Goal: Information Seeking & Learning: Learn about a topic

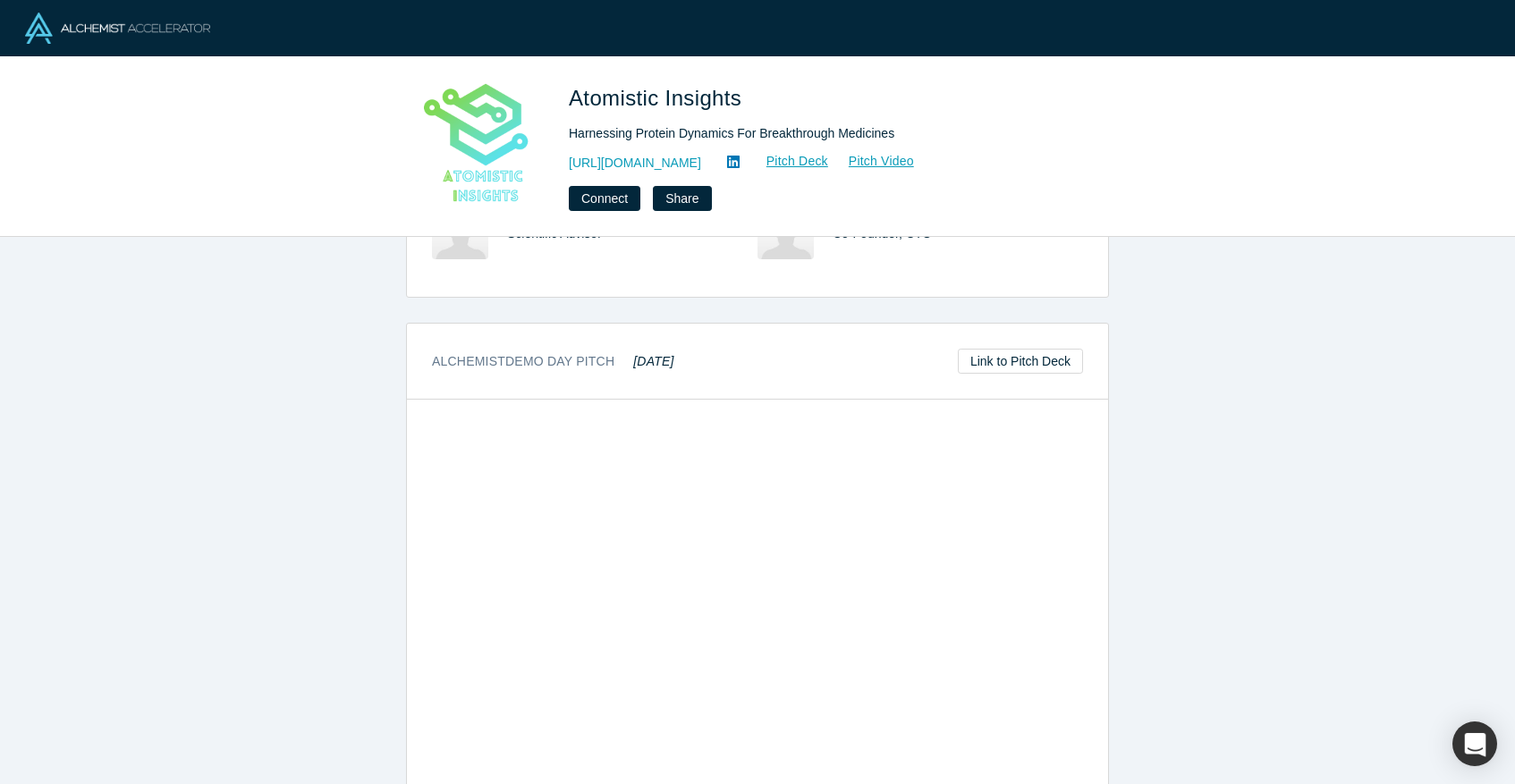
scroll to position [825, 0]
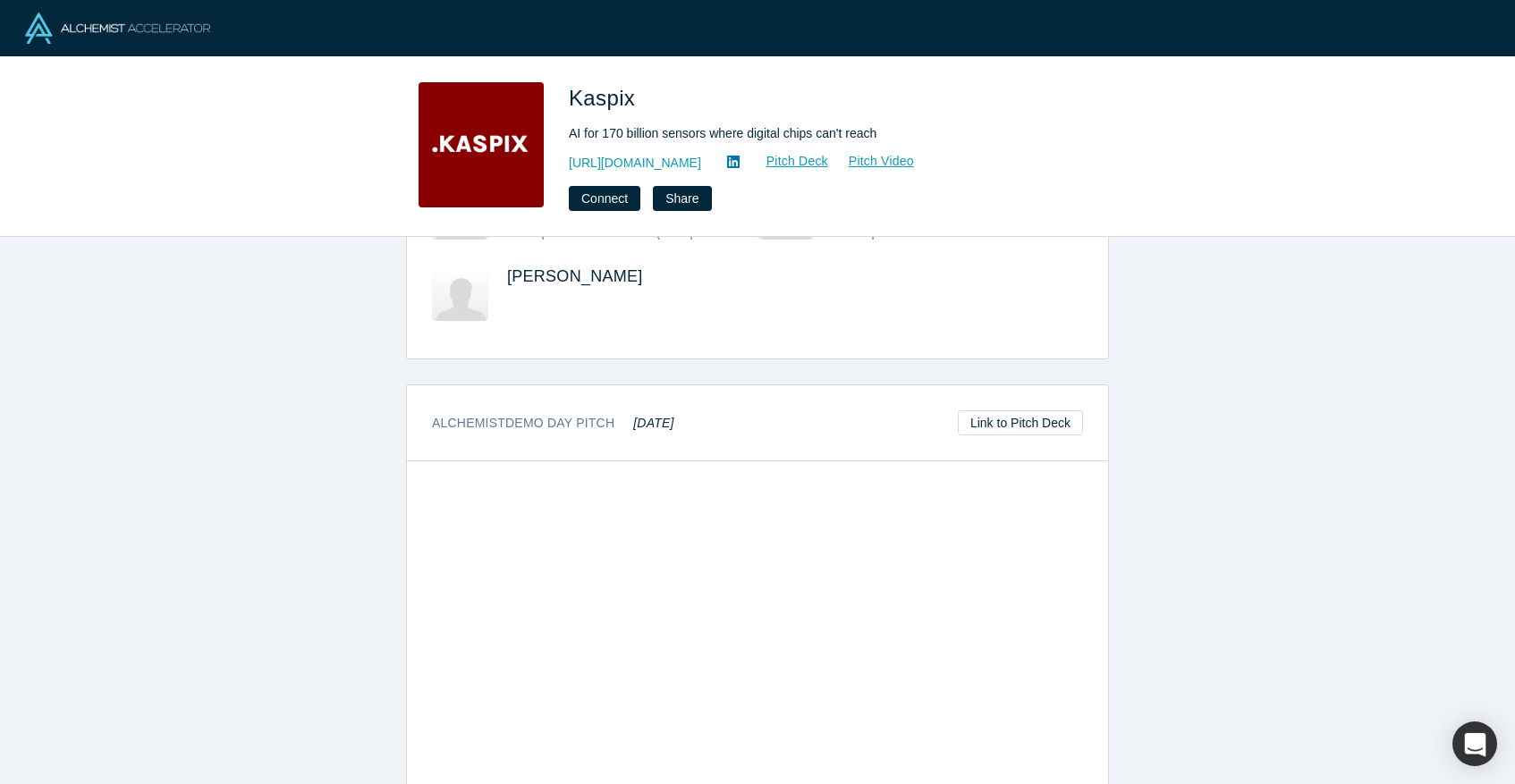
scroll to position [1071, 0]
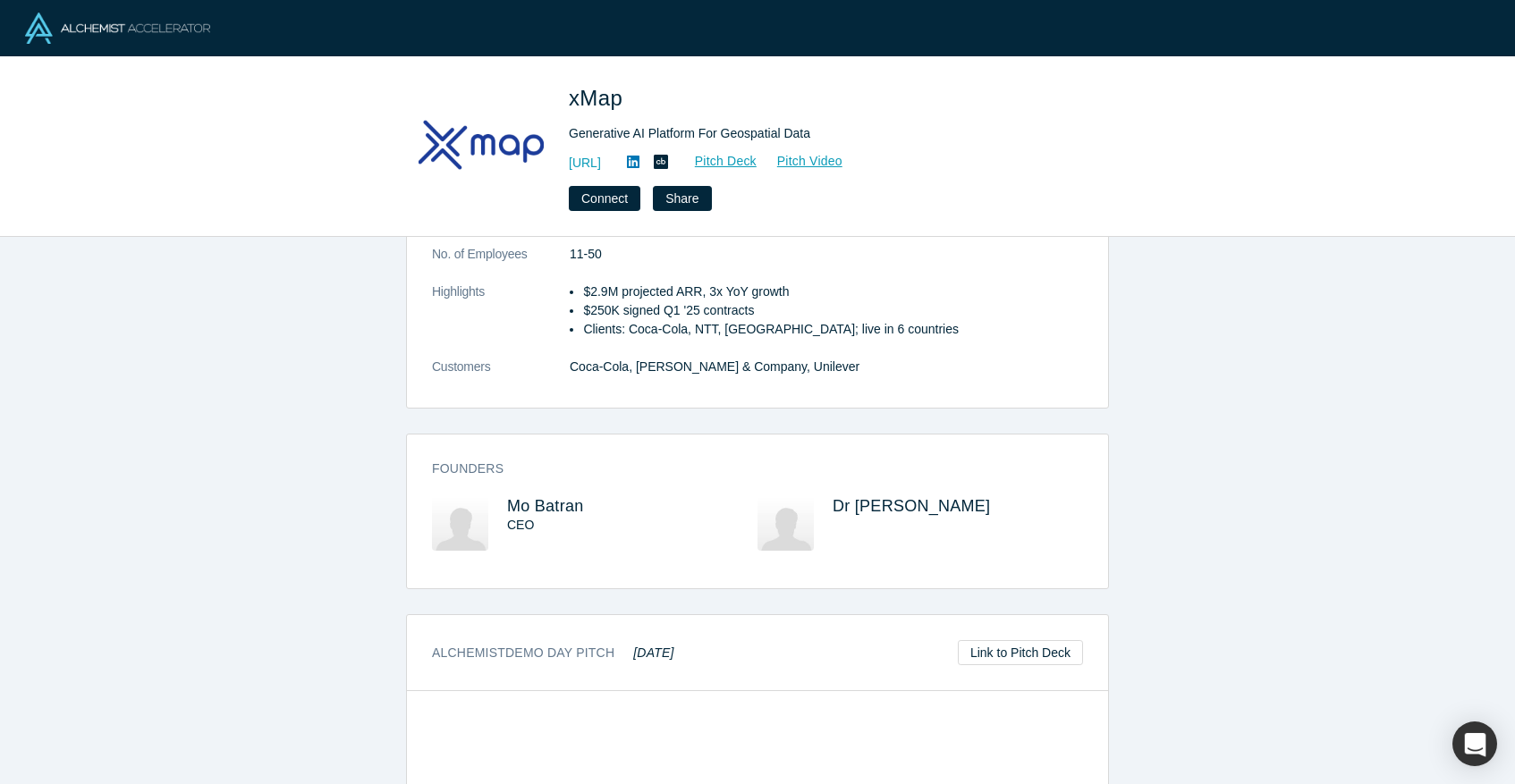
scroll to position [765, 0]
